Goal: Transaction & Acquisition: Purchase product/service

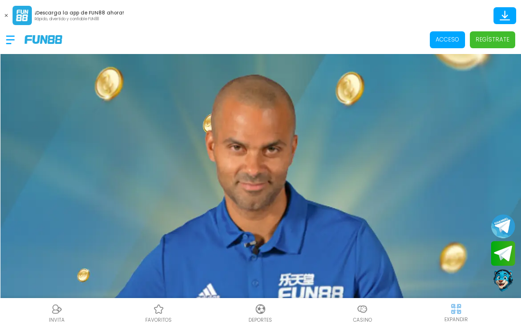
click at [454, 42] on p "Acceso" at bounding box center [447, 39] width 24 height 9
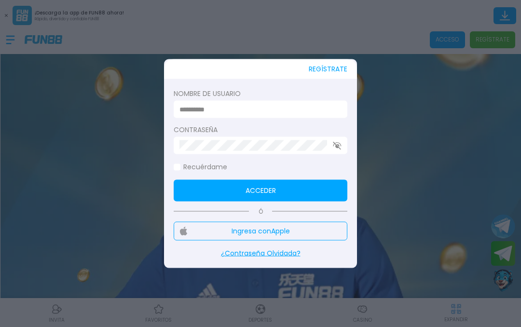
click at [275, 105] on input at bounding box center [257, 109] width 156 height 10
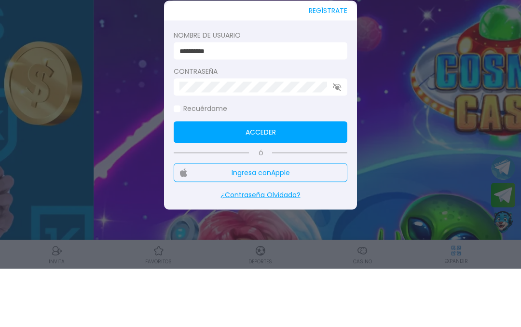
type input "**********"
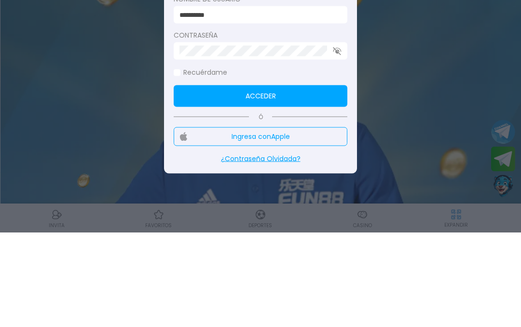
click at [260, 180] on button "Acceder" at bounding box center [261, 191] width 174 height 22
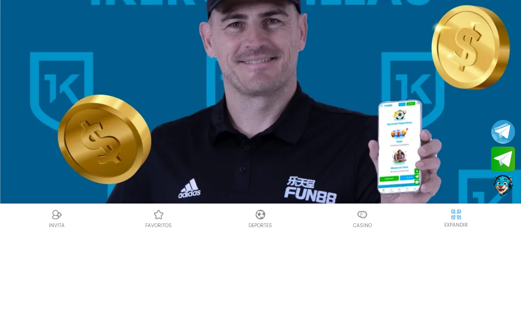
scroll to position [66, 0]
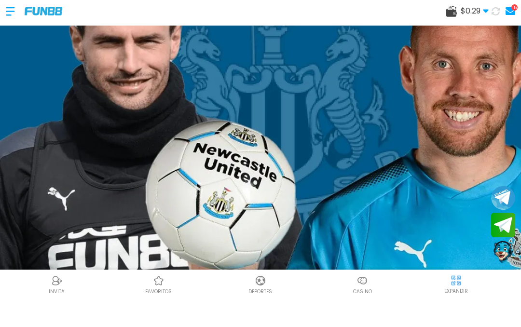
click at [479, 34] on span "$ 0.29" at bounding box center [474, 40] width 28 height 12
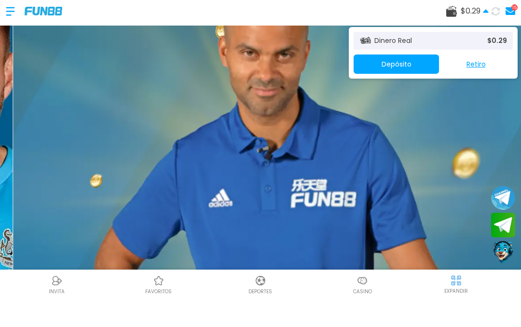
click at [416, 83] on button "Depósito" at bounding box center [395, 92] width 85 height 19
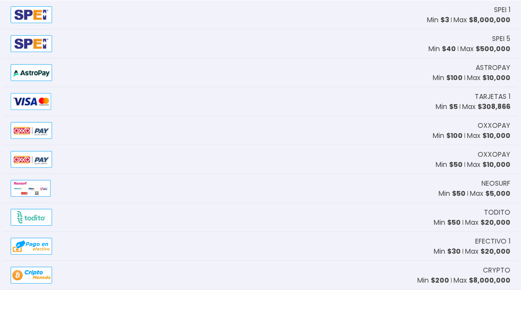
click at [50, 64] on img at bounding box center [31, 72] width 41 height 17
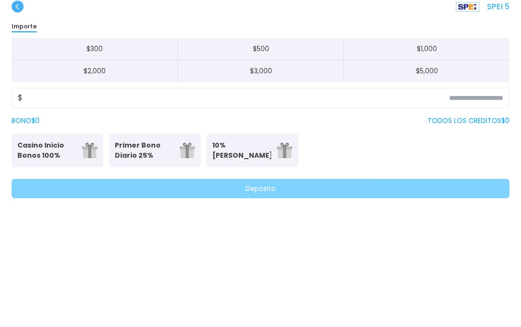
click at [104, 116] on div "$" at bounding box center [261, 126] width 498 height 20
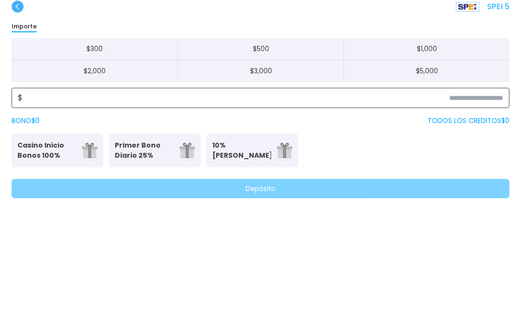
click at [83, 121] on input at bounding box center [263, 127] width 480 height 12
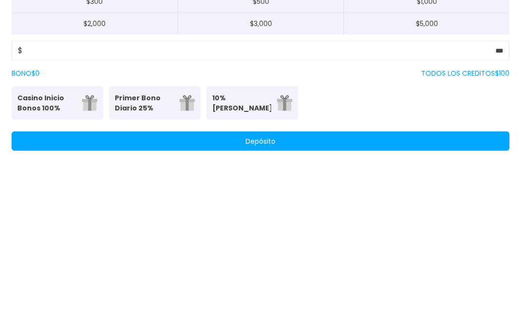
scroll to position [113, 0]
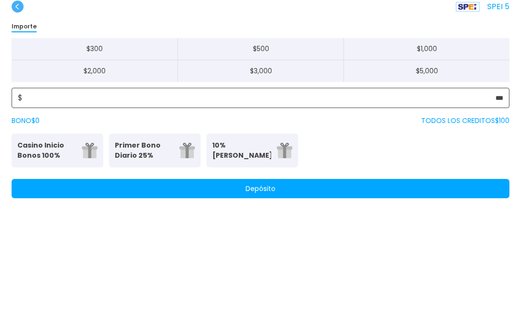
type input "***"
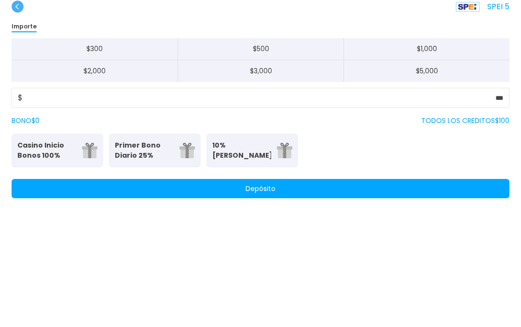
click at [465, 207] on button "Depósito" at bounding box center [261, 216] width 498 height 19
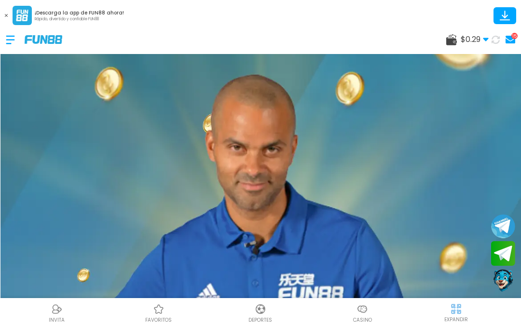
click at [3, 9] on button at bounding box center [6, 15] width 13 height 13
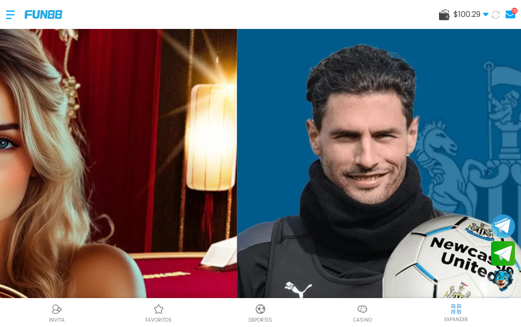
click at [367, 310] on img at bounding box center [362, 309] width 12 height 12
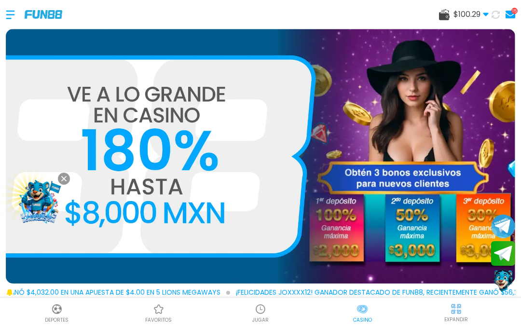
click at [67, 176] on button at bounding box center [64, 179] width 12 height 12
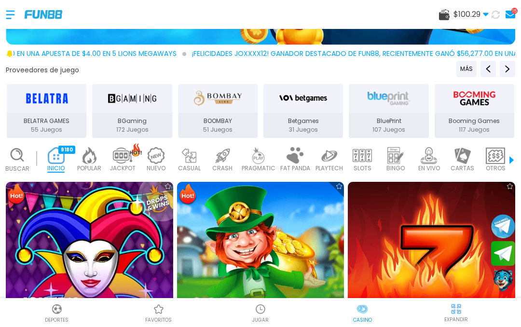
scroll to position [244, 0]
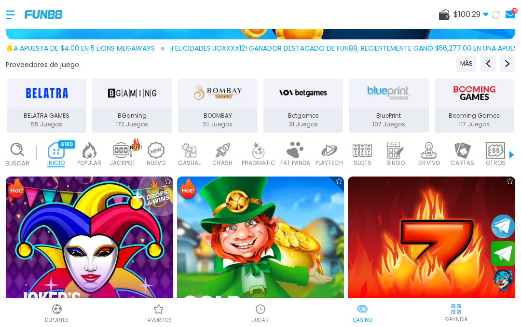
click at [215, 234] on img at bounding box center [260, 260] width 184 height 184
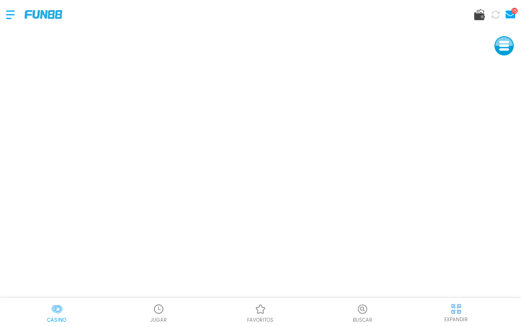
click at [458, 311] on img at bounding box center [456, 309] width 12 height 12
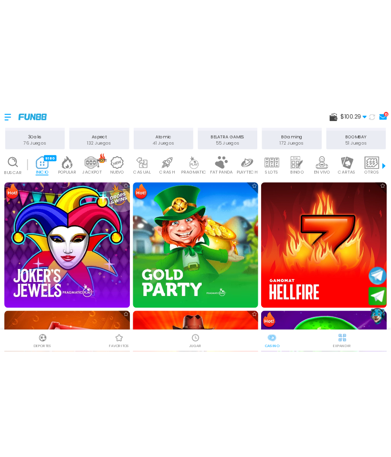
scroll to position [339, 0]
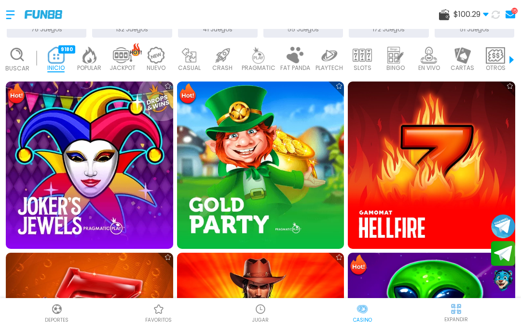
click at [264, 178] on img at bounding box center [260, 164] width 167 height 167
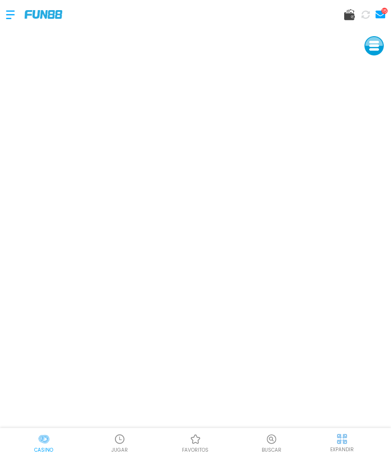
click at [384, 16] on use at bounding box center [380, 15] width 10 height 8
